Goal: Task Accomplishment & Management: Use online tool/utility

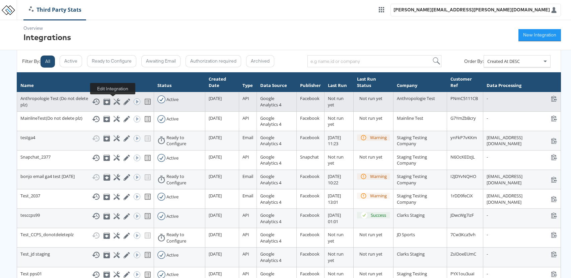
click at [124, 103] on icon at bounding box center [127, 102] width 6 height 6
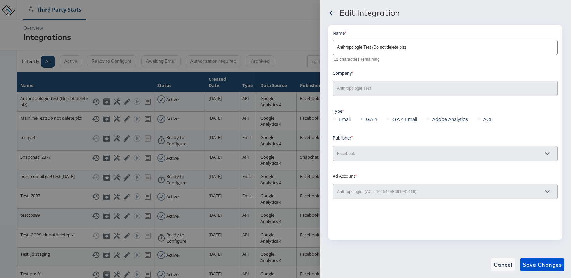
click at [351, 84] on div "Anthropologie Test" at bounding box center [445, 88] width 225 height 15
click at [373, 158] on div "Facebook" at bounding box center [445, 153] width 225 height 15
click at [364, 120] on label "GA 4" at bounding box center [370, 119] width 20 height 10
click at [395, 120] on label "GA 4 Email" at bounding box center [403, 119] width 33 height 10
click at [390, 118] on label "GA 4 Email" at bounding box center [403, 119] width 33 height 10
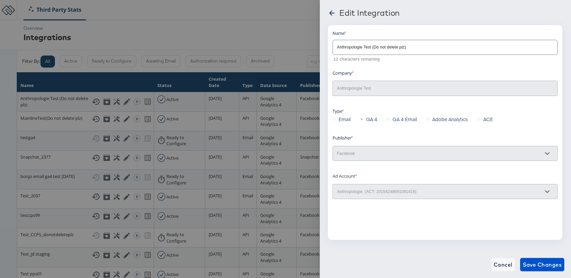
click at [387, 119] on label "GA 4 Email" at bounding box center [403, 119] width 33 height 10
click at [371, 120] on label "GA 4" at bounding box center [370, 119] width 20 height 10
click at [392, 121] on label "GA 4 Email" at bounding box center [403, 119] width 33 height 10
click at [421, 121] on div "GA 4 Email" at bounding box center [407, 119] width 40 height 10
click at [483, 119] on label "ACE" at bounding box center [487, 119] width 18 height 10
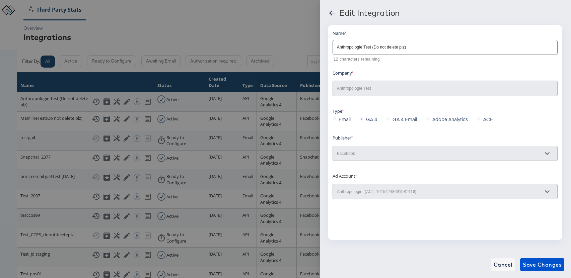
click at [485, 119] on label "ACE" at bounding box center [487, 119] width 18 height 10
click at [332, 13] on icon at bounding box center [331, 12] width 5 height 5
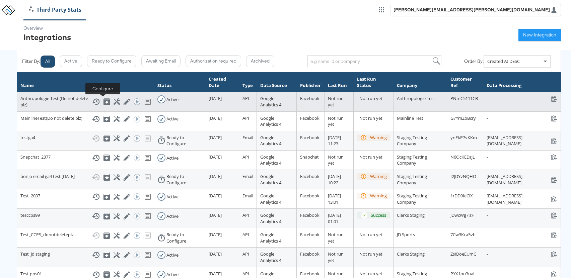
click at [114, 104] on icon at bounding box center [117, 102] width 6 height 6
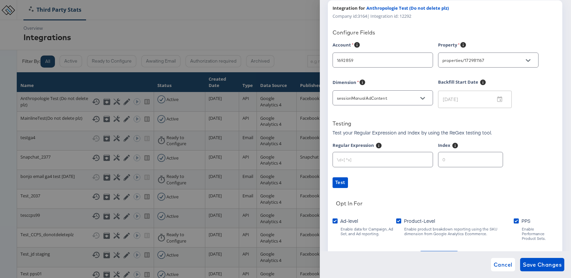
type input "Anthropologie"
